Goal: Information Seeking & Learning: Learn about a topic

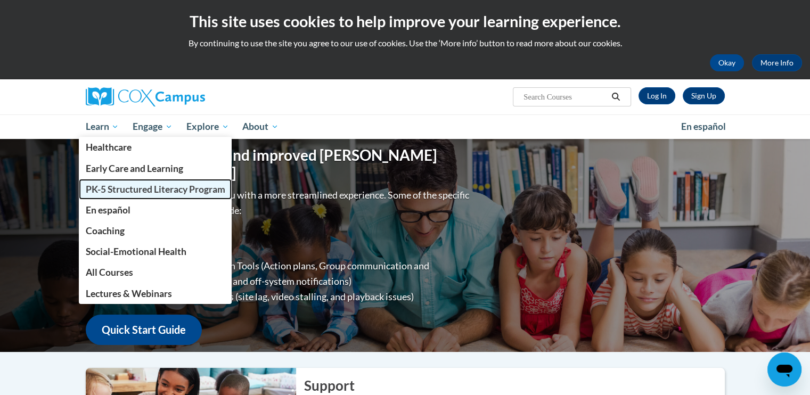
click at [105, 184] on span "PK-5 Structured Literacy Program" at bounding box center [155, 189] width 140 height 11
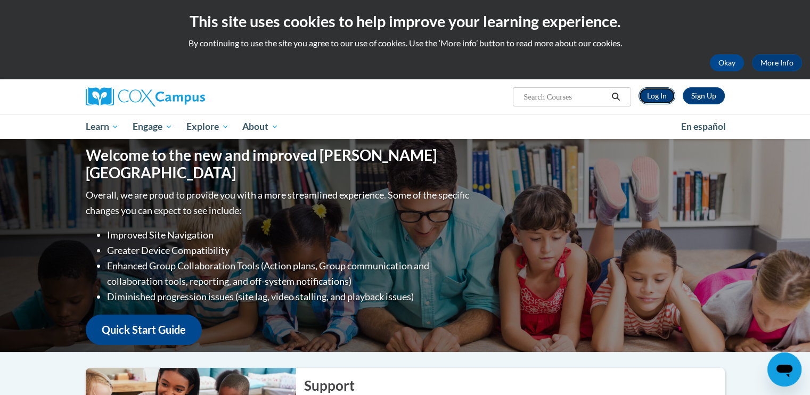
click at [660, 101] on link "Log In" at bounding box center [656, 95] width 37 height 17
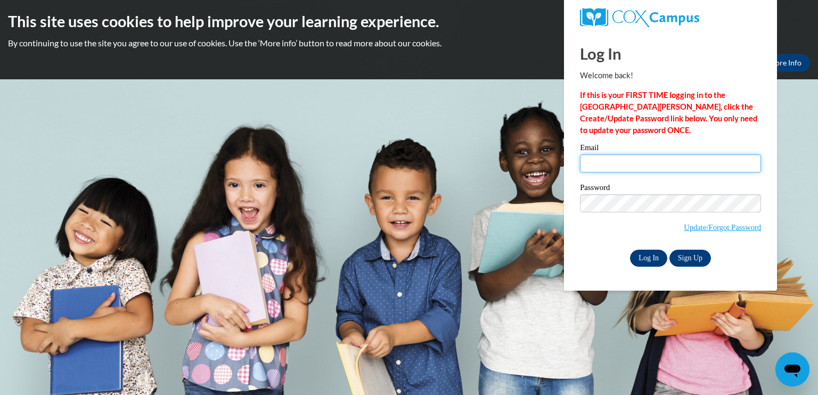
type input "cmccray@griffinresa.net"
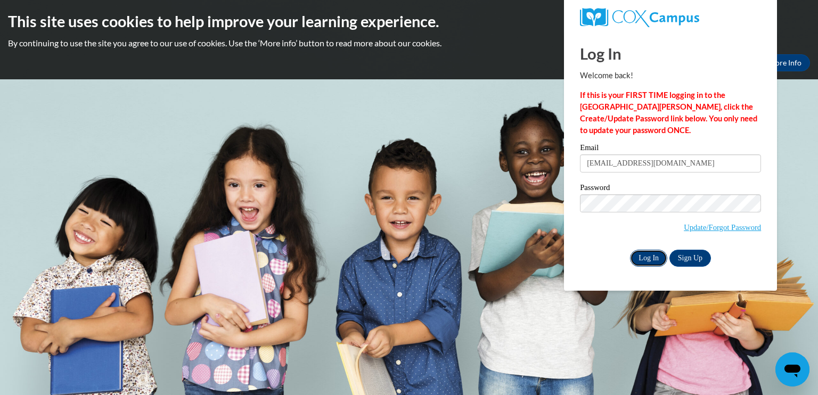
click at [644, 254] on input "Log In" at bounding box center [648, 258] width 37 height 17
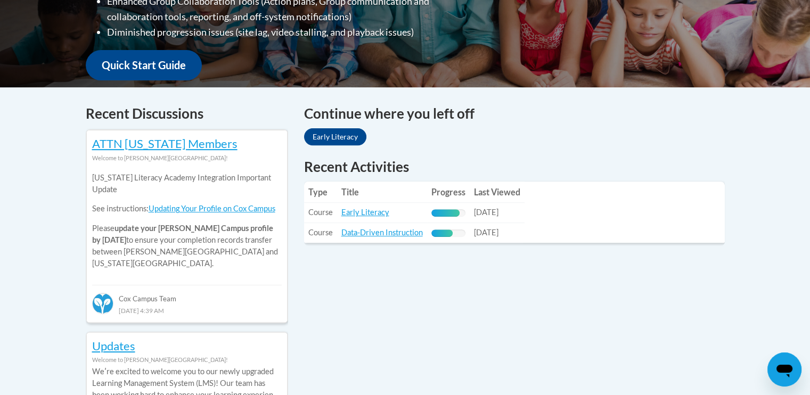
scroll to position [367, 0]
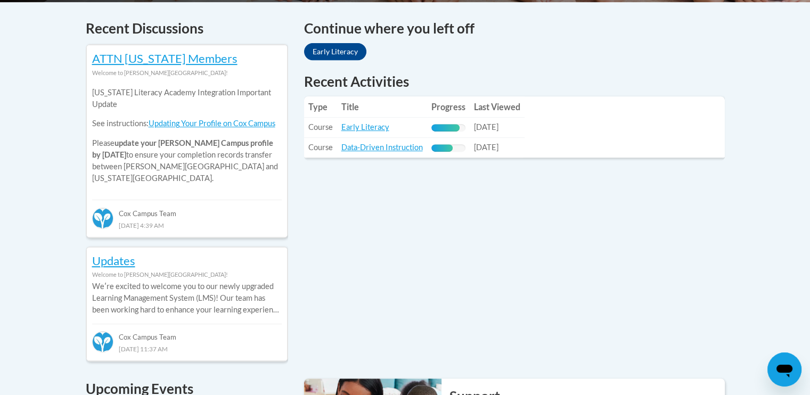
scroll to position [450, 0]
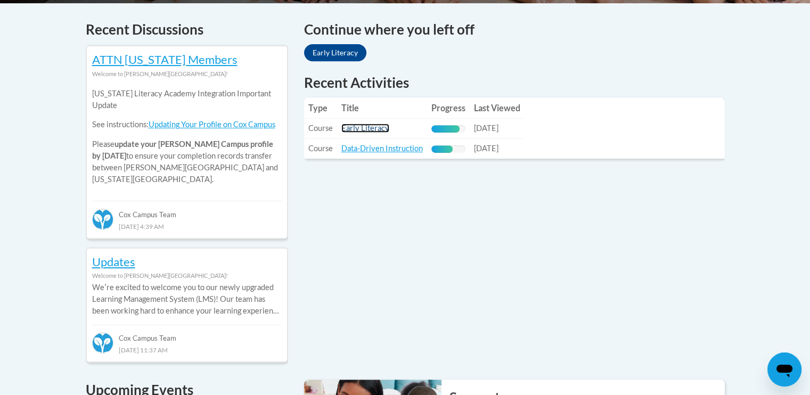
click at [364, 130] on link "Early Literacy" at bounding box center [365, 128] width 48 height 9
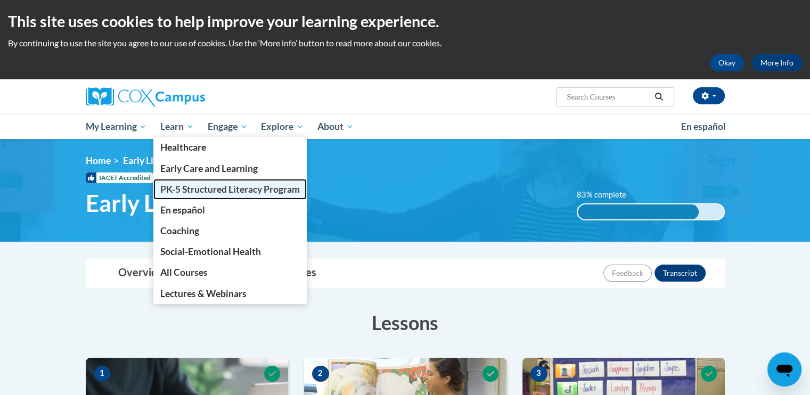
click at [181, 181] on link "PK-5 Structured Literacy Program" at bounding box center [229, 189] width 153 height 21
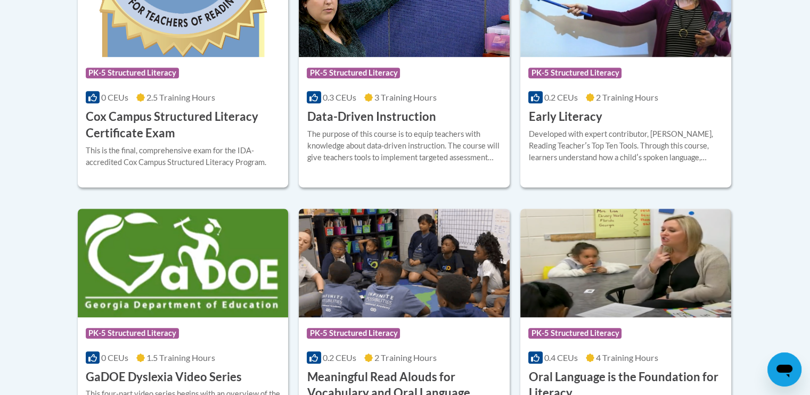
scroll to position [531, 0]
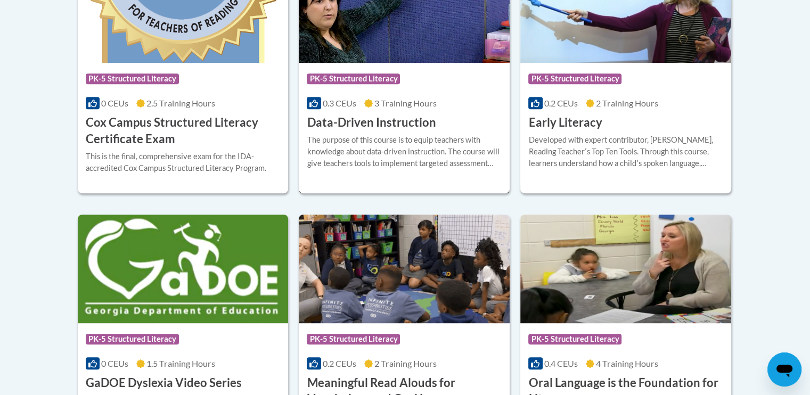
click at [404, 113] on div "Course Category: PK-5 Structured Literacy 0.3 CEUs 3 Training Hours COURSE Data…" at bounding box center [404, 97] width 211 height 68
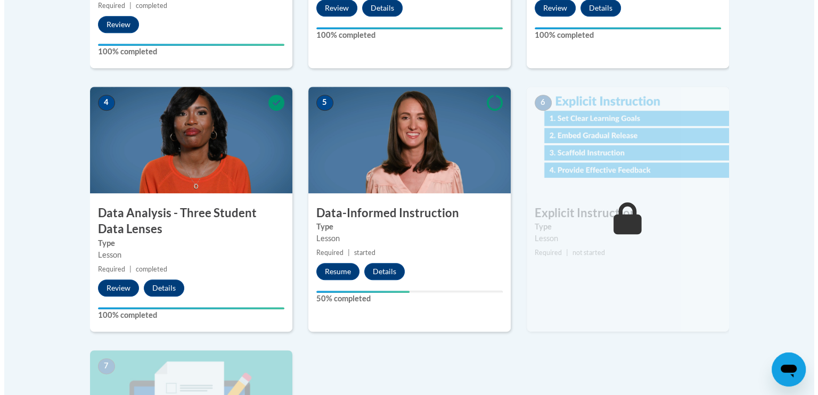
scroll to position [537, 0]
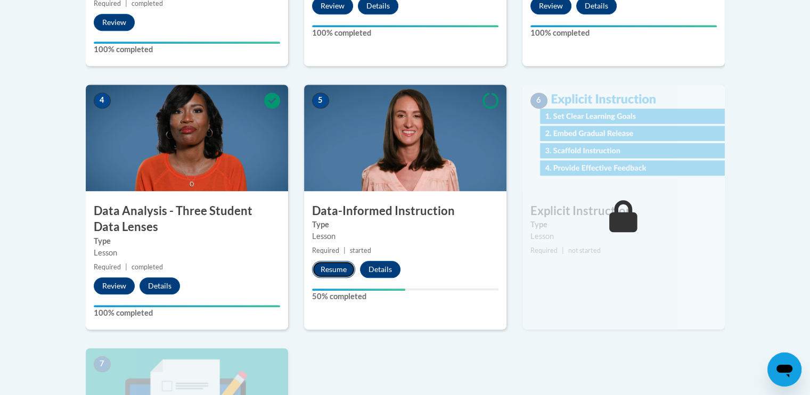
click at [332, 263] on button "Resume" at bounding box center [333, 269] width 43 height 17
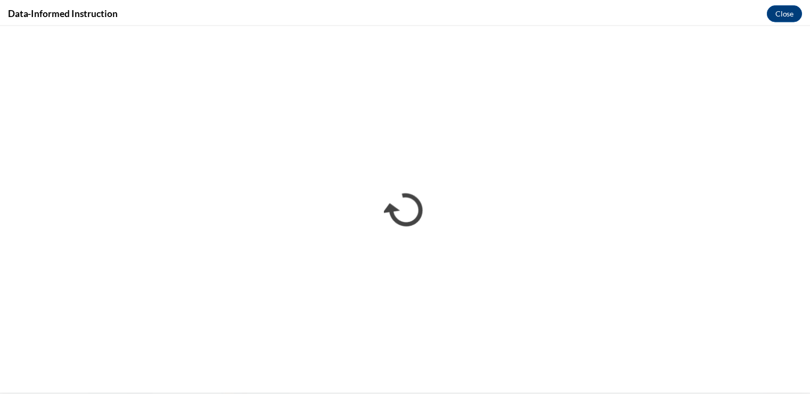
scroll to position [0, 0]
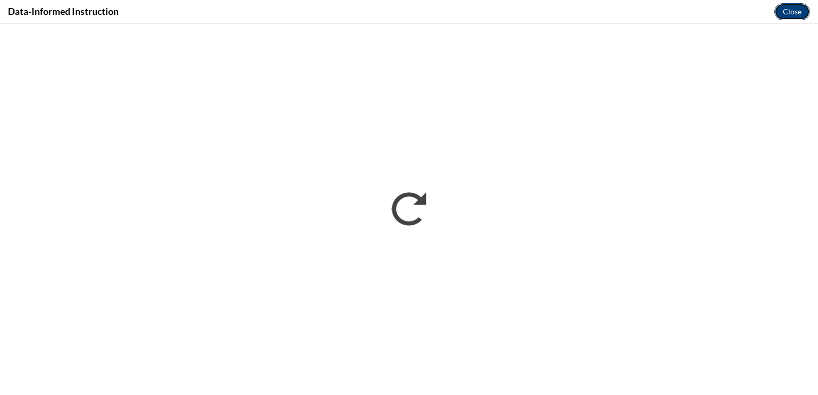
click at [801, 6] on button "Close" at bounding box center [792, 11] width 36 height 17
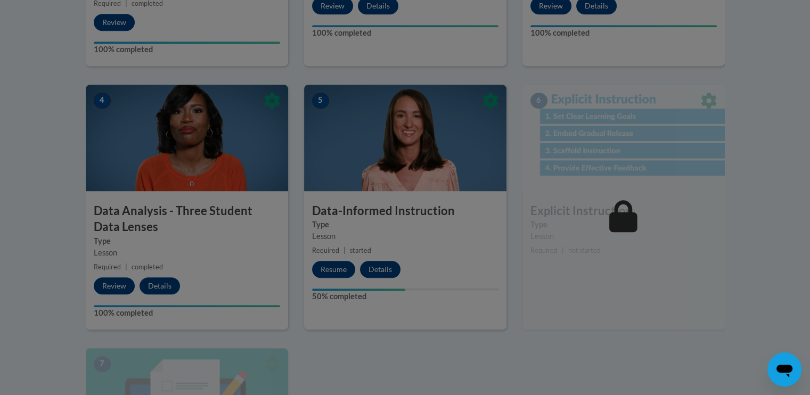
click at [260, 264] on div at bounding box center [405, 197] width 810 height 395
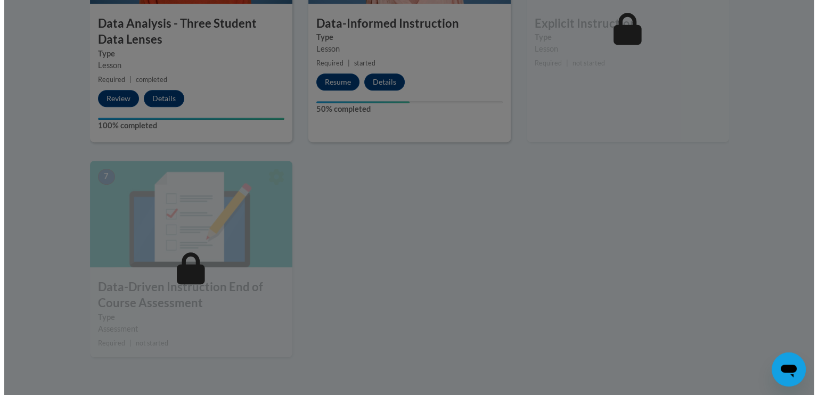
scroll to position [707, 0]
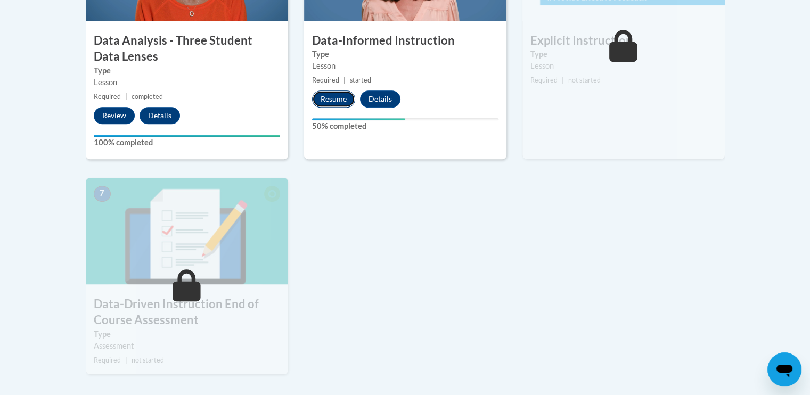
click at [342, 102] on button "Resume" at bounding box center [333, 99] width 43 height 17
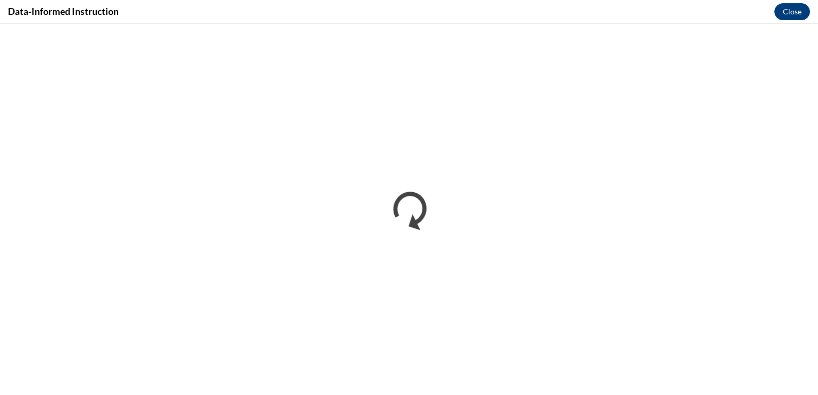
scroll to position [0, 0]
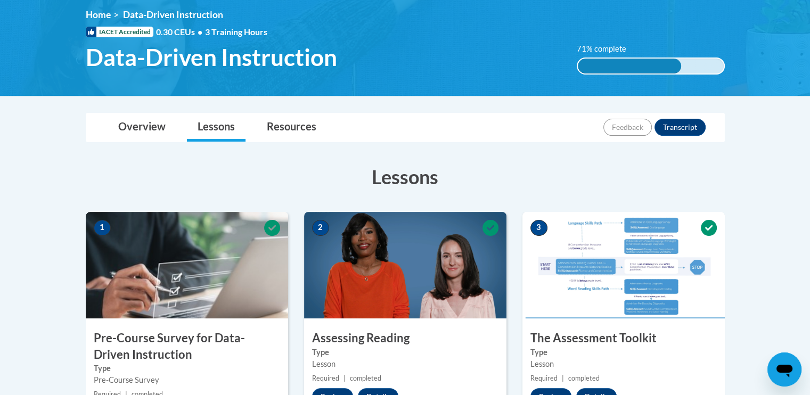
scroll to position [143, 0]
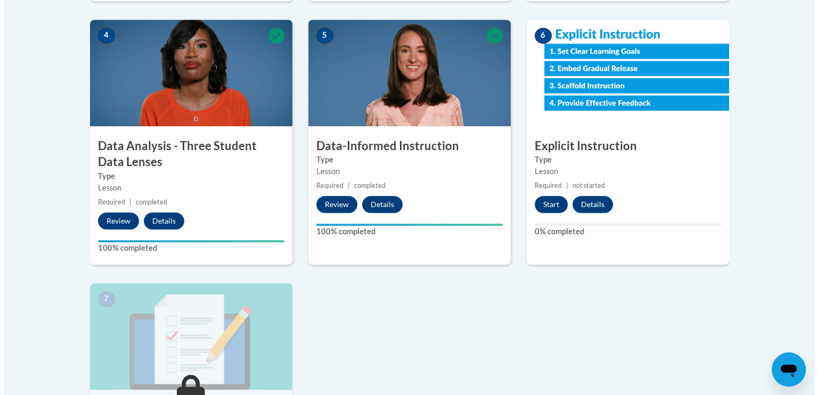
scroll to position [618, 0]
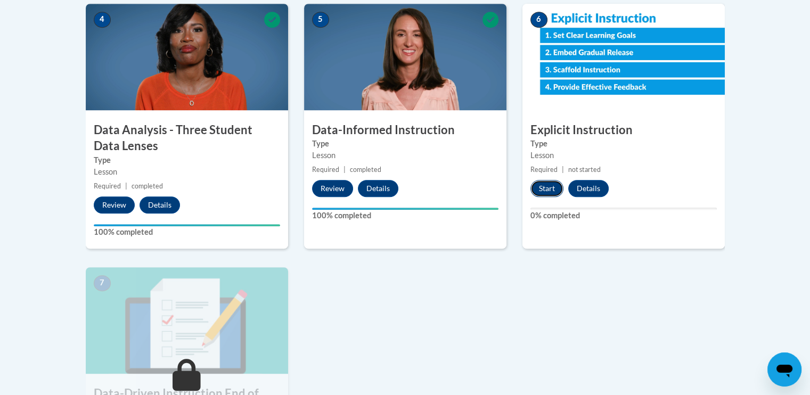
click at [543, 182] on button "Start" at bounding box center [546, 188] width 33 height 17
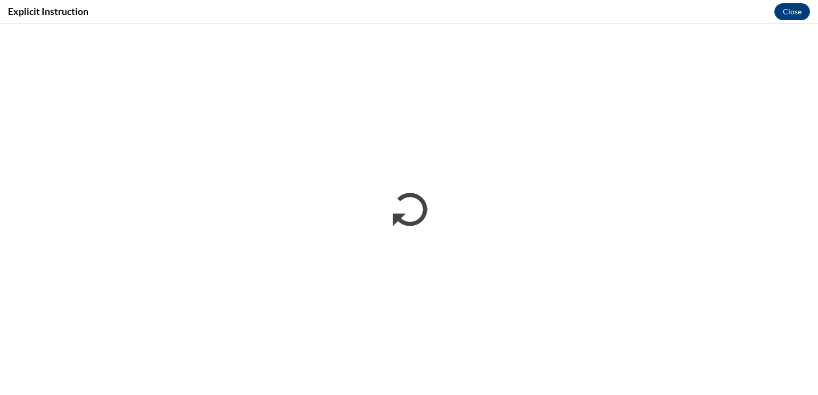
scroll to position [0, 0]
